Goal: Task Accomplishment & Management: Use online tool/utility

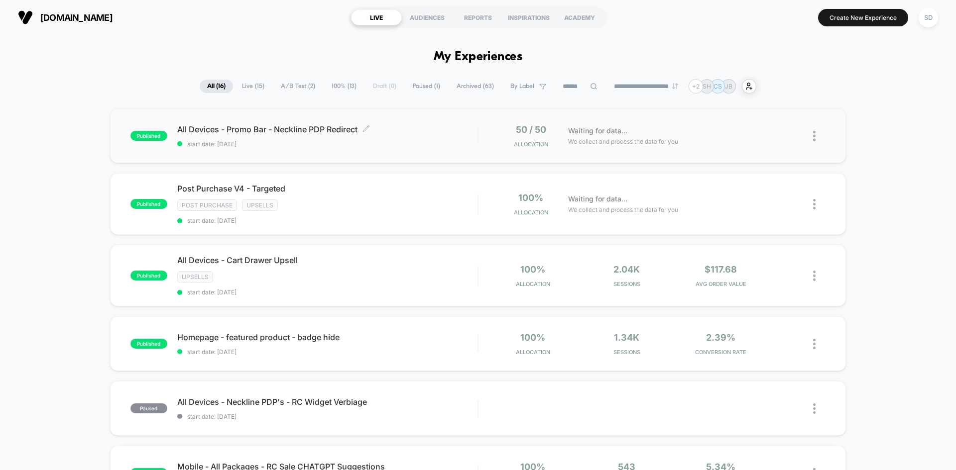
click at [455, 139] on div "All Devices - Promo Bar - Neckline PDP Redirect Click to edit experience detail…" at bounding box center [327, 135] width 300 height 23
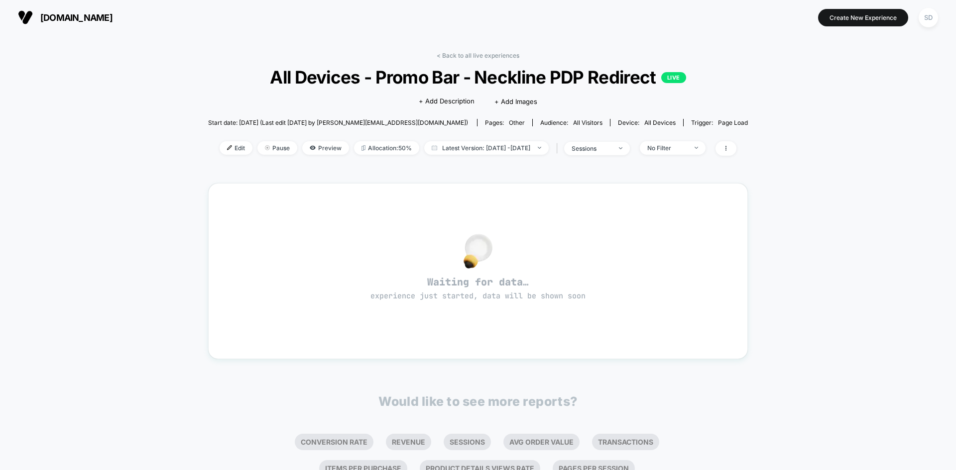
drag, startPoint x: 766, startPoint y: 319, endPoint x: 572, endPoint y: 146, distance: 259.8
click at [511, 148] on span "Latest Version: [DATE] - [DATE]" at bounding box center [486, 147] width 124 height 13
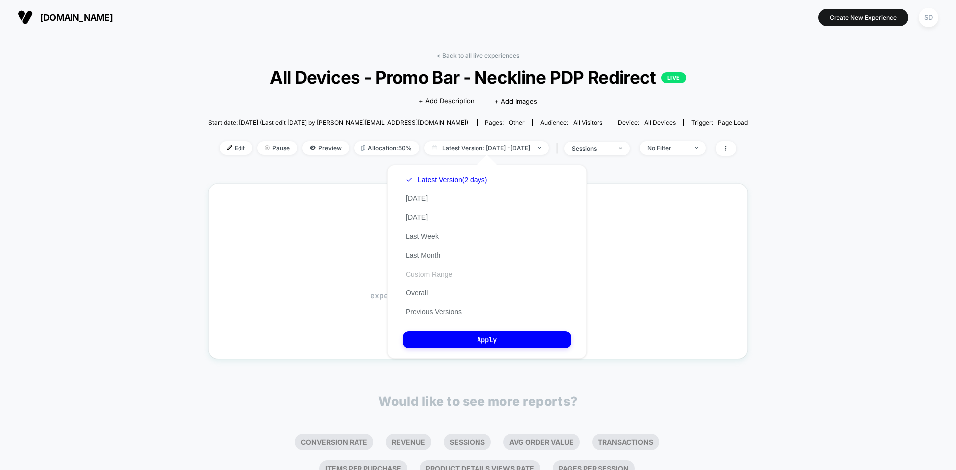
click at [432, 271] on button "Custom Range" at bounding box center [429, 274] width 52 height 9
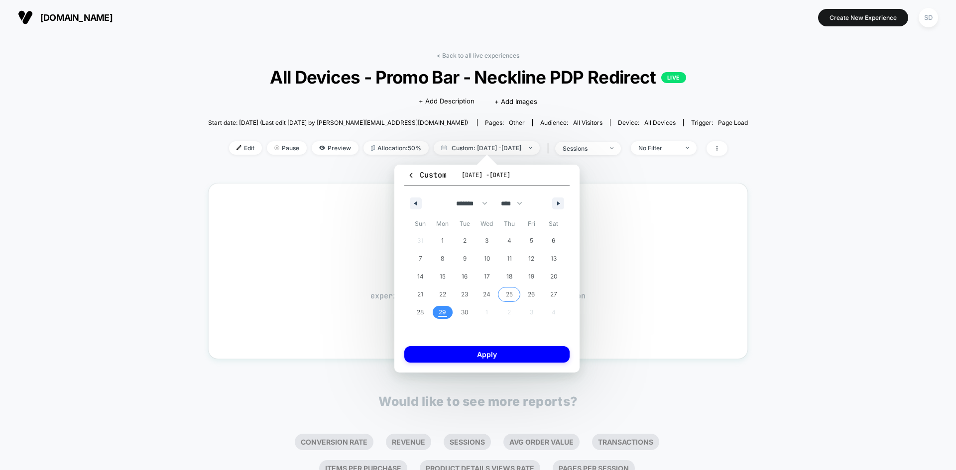
click at [508, 292] on span "25" at bounding box center [509, 295] width 7 height 18
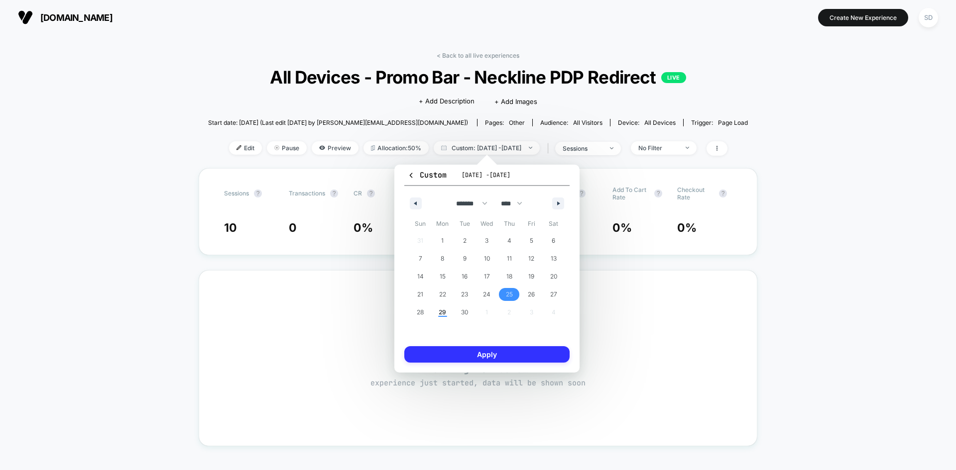
click at [511, 350] on button "Apply" at bounding box center [486, 354] width 165 height 16
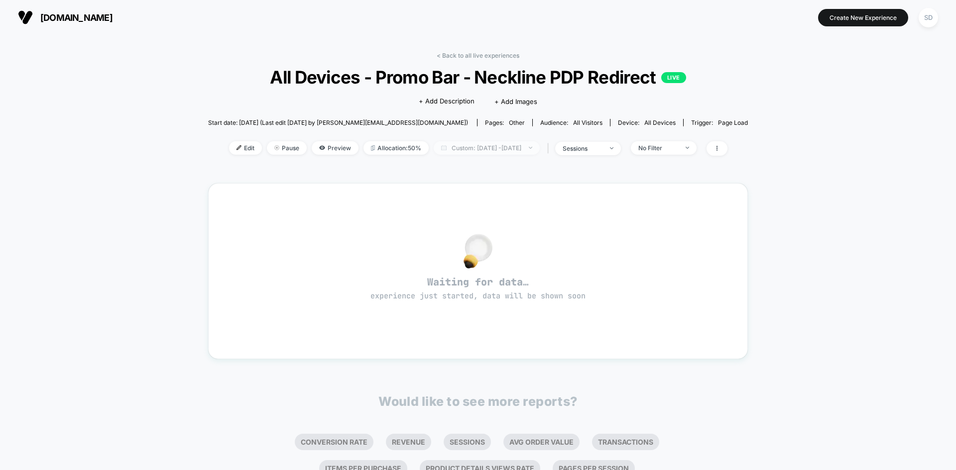
click at [535, 147] on span "Custom: [DATE] - [DATE]" at bounding box center [487, 147] width 106 height 13
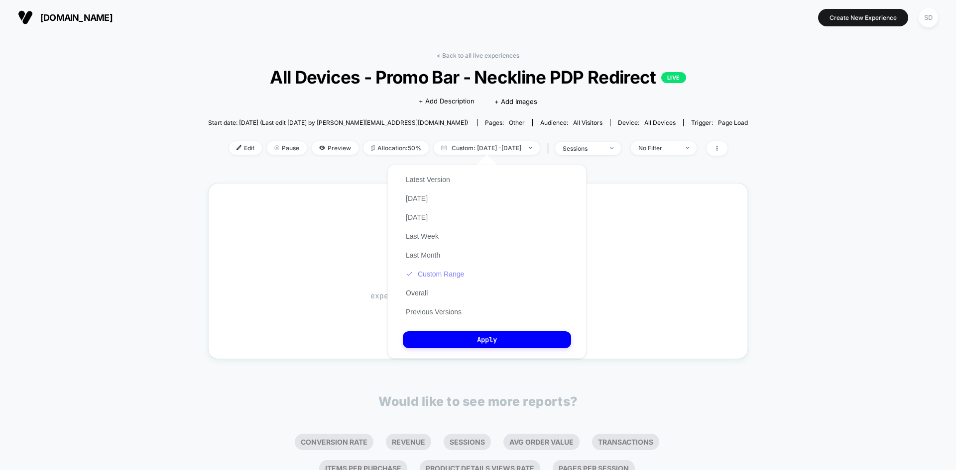
click at [455, 272] on button "Custom Range" at bounding box center [435, 274] width 64 height 9
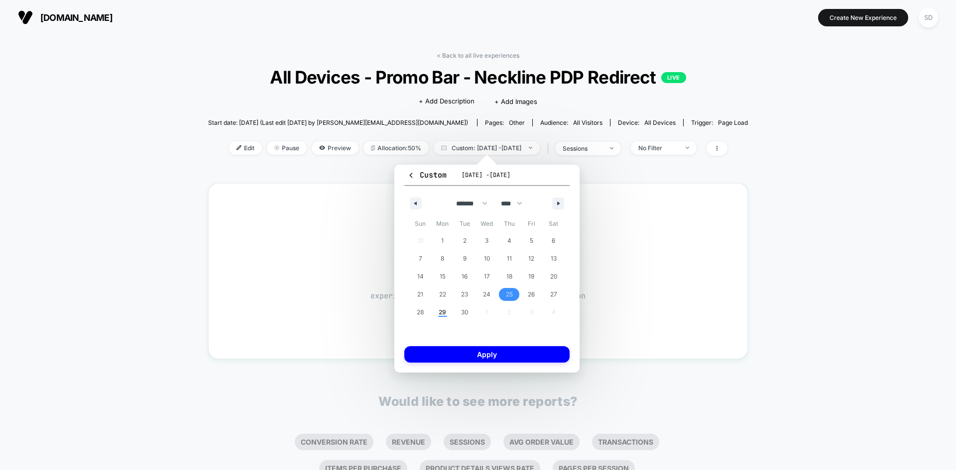
drag, startPoint x: 505, startPoint y: 292, endPoint x: 413, endPoint y: 312, distance: 94.3
click at [505, 292] on span "25" at bounding box center [509, 294] width 22 height 13
click at [445, 311] on span "29" at bounding box center [442, 313] width 7 height 18
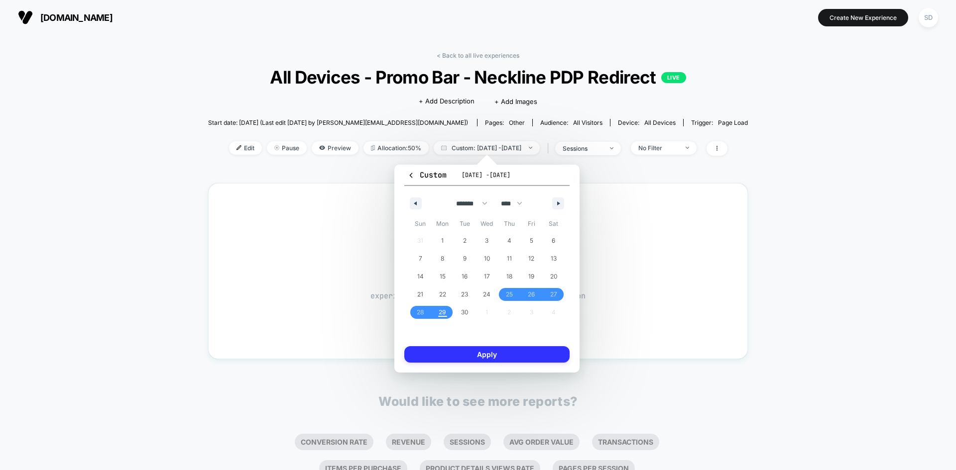
click at [467, 347] on button "Apply" at bounding box center [486, 354] width 165 height 16
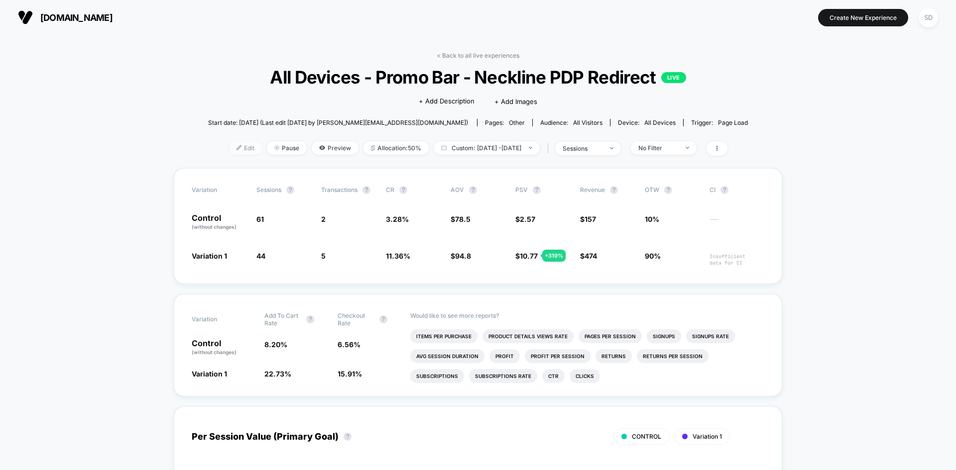
click at [232, 143] on span "Edit" at bounding box center [245, 147] width 33 height 13
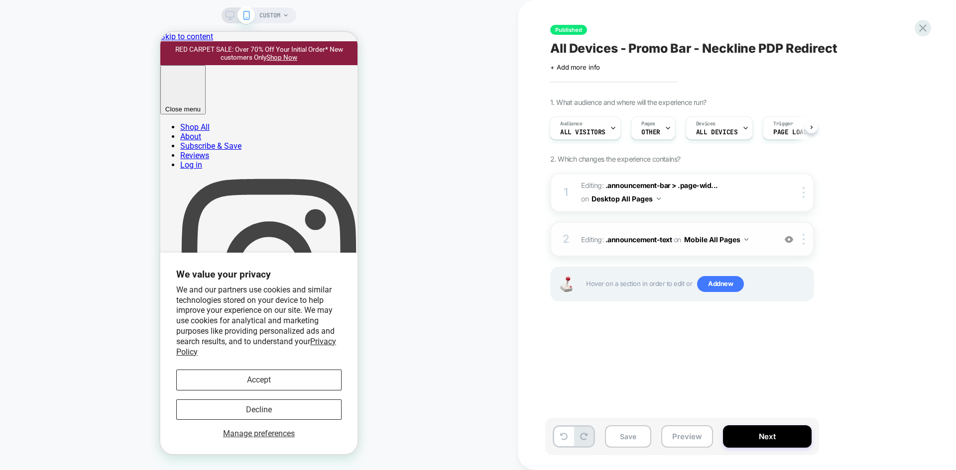
click at [764, 237] on span "Editing : .announcement-text .announcement-text on Mobile All Pages" at bounding box center [676, 239] width 190 height 14
click at [752, 193] on span "Editing : .announcement-bar > .page-wid... .announcement-bar > .page-width on D…" at bounding box center [676, 192] width 190 height 27
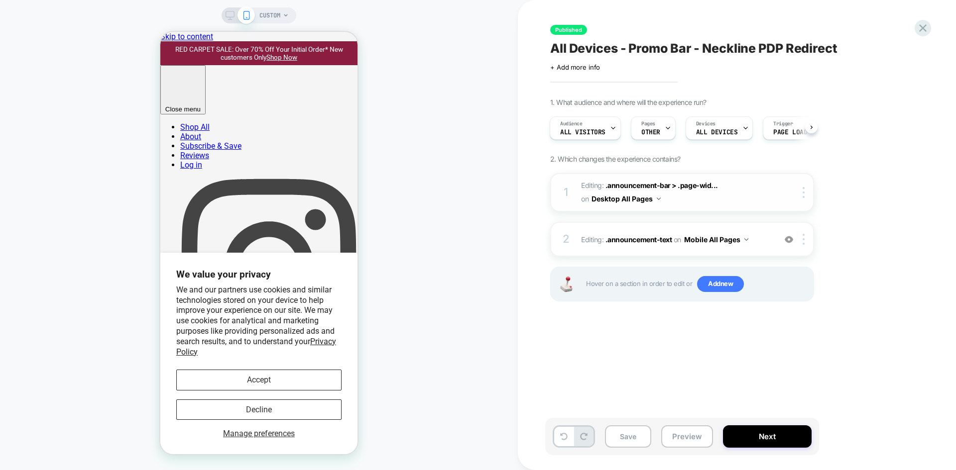
click at [752, 193] on span "Editing : .announcement-bar > .page-wid... .announcement-bar > .page-width on D…" at bounding box center [676, 192] width 190 height 27
click at [305, 381] on button "Accept" at bounding box center [258, 380] width 165 height 20
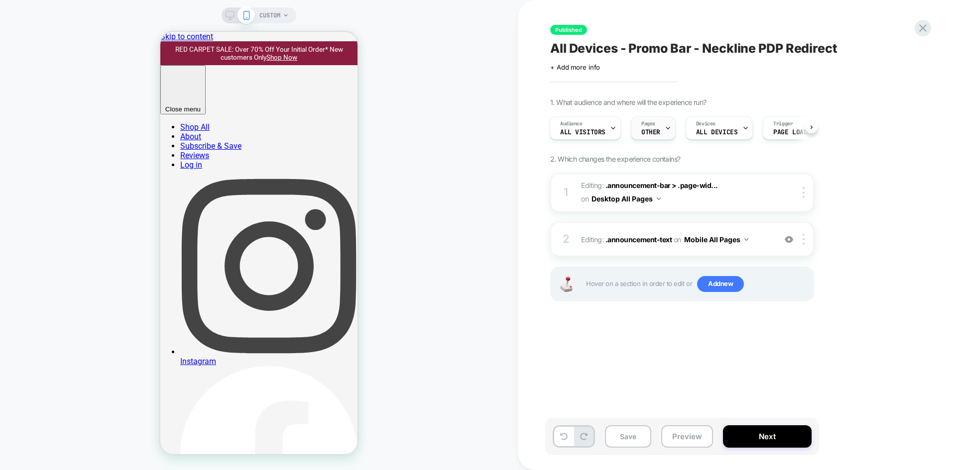
click at [648, 132] on span "OTHER" at bounding box center [650, 132] width 19 height 7
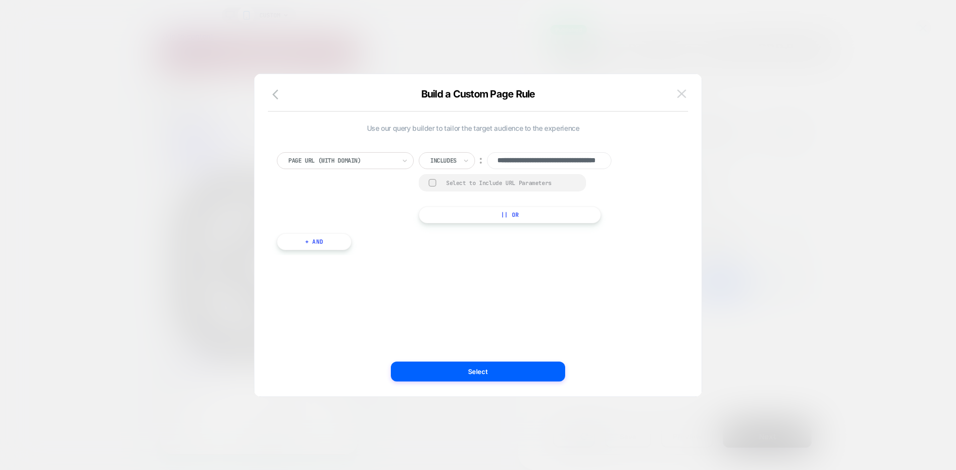
click at [685, 92] on button at bounding box center [681, 94] width 15 height 15
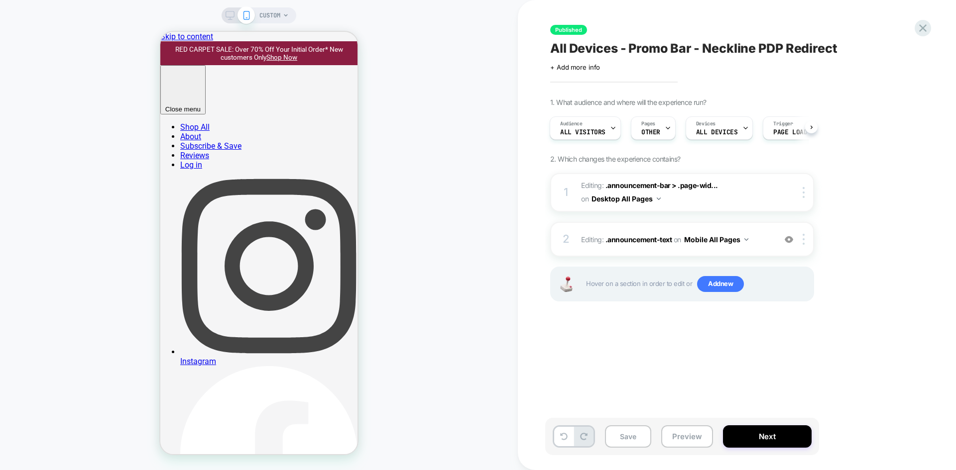
click at [278, 16] on span "CUSTOM" at bounding box center [269, 15] width 21 height 16
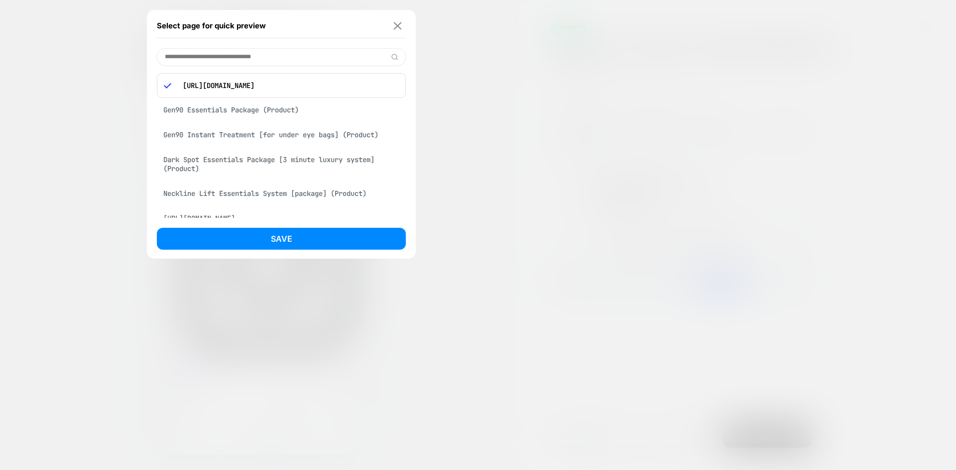
click at [397, 28] on img at bounding box center [398, 25] width 8 height 7
